Goal: Task Accomplishment & Management: Use online tool/utility

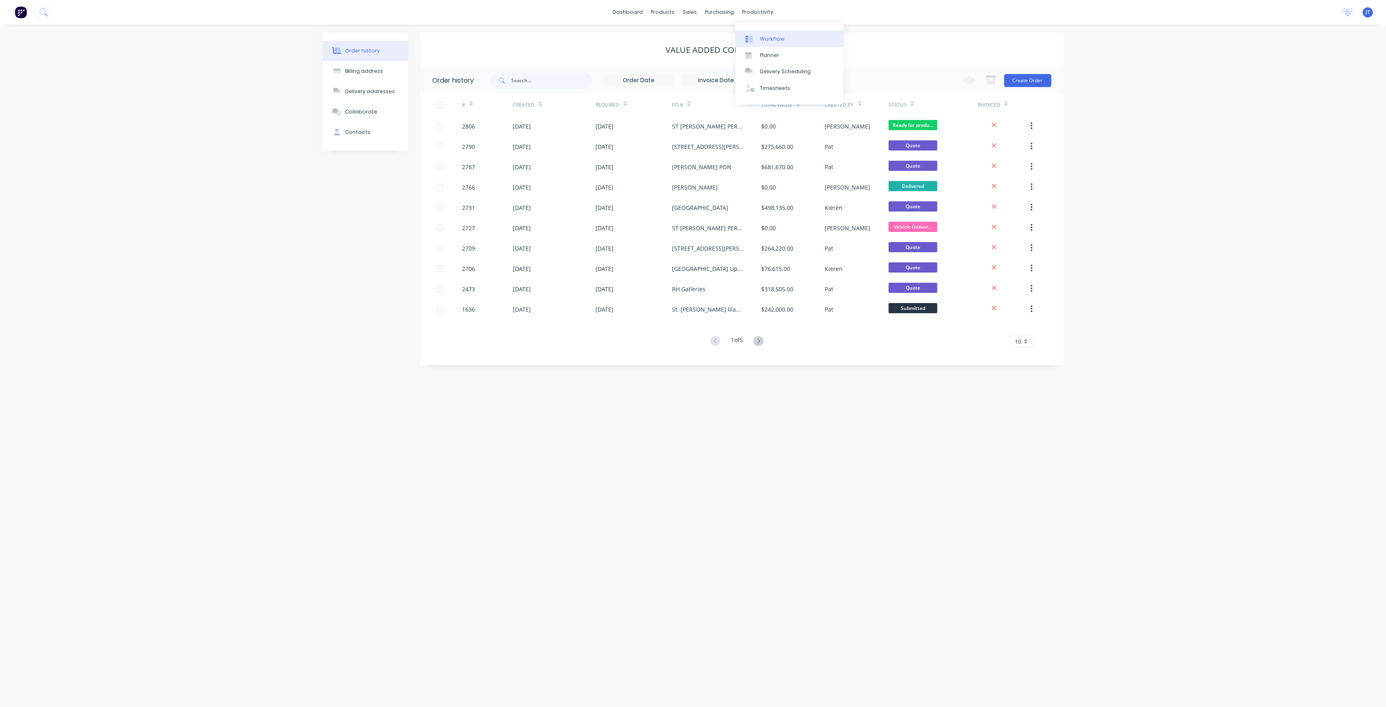
click at [777, 33] on link "Workflow" at bounding box center [789, 39] width 108 height 16
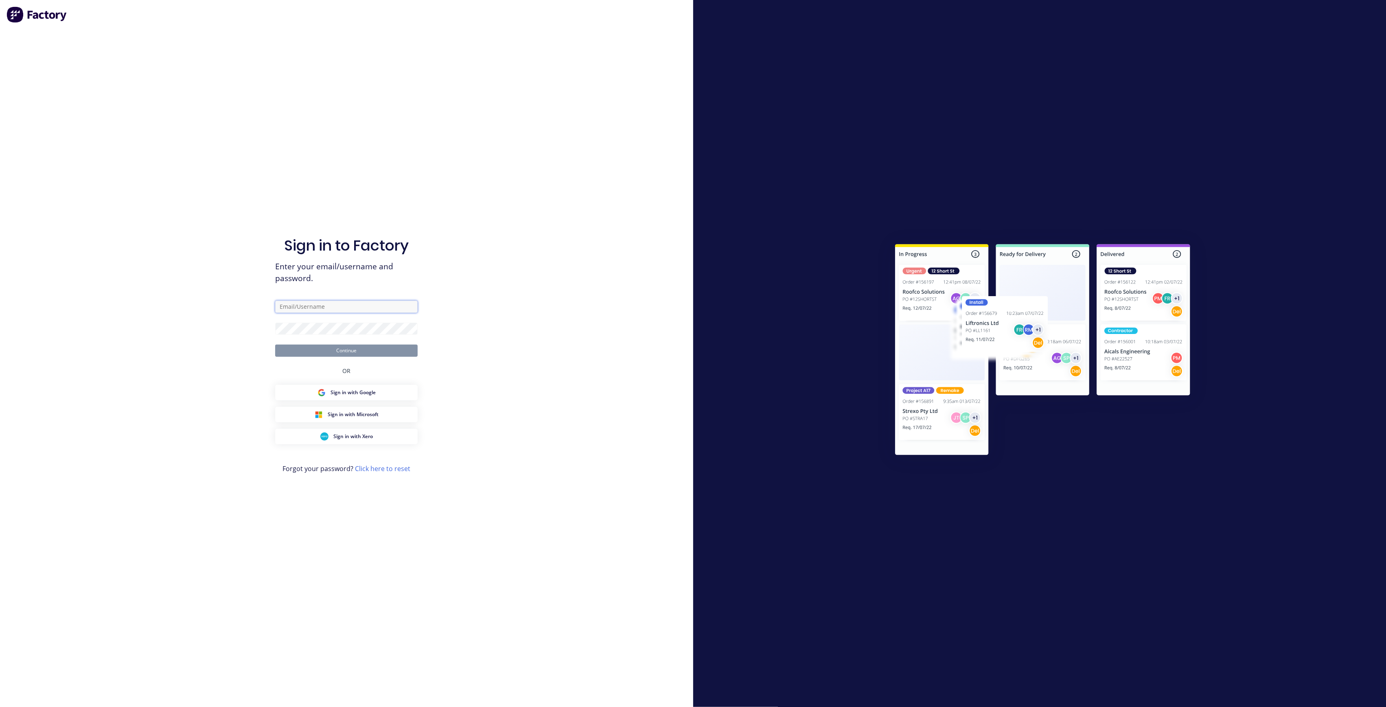
click at [337, 309] on input "text" at bounding box center [346, 307] width 142 height 12
click at [0, 707] on com-1password-button at bounding box center [0, 707] width 0 height 0
type input "[PERSON_NAME][EMAIL_ADDRESS][DOMAIN_NAME]"
